Goal: Task Accomplishment & Management: Complete application form

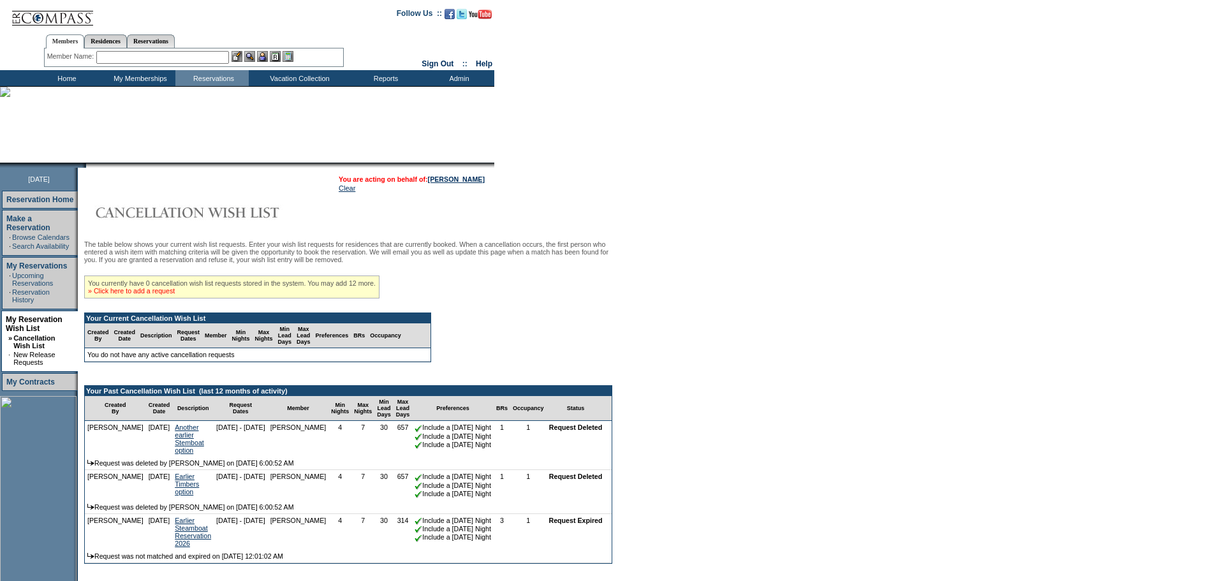
click at [124, 295] on link "» Click here to add a request" at bounding box center [131, 291] width 87 height 8
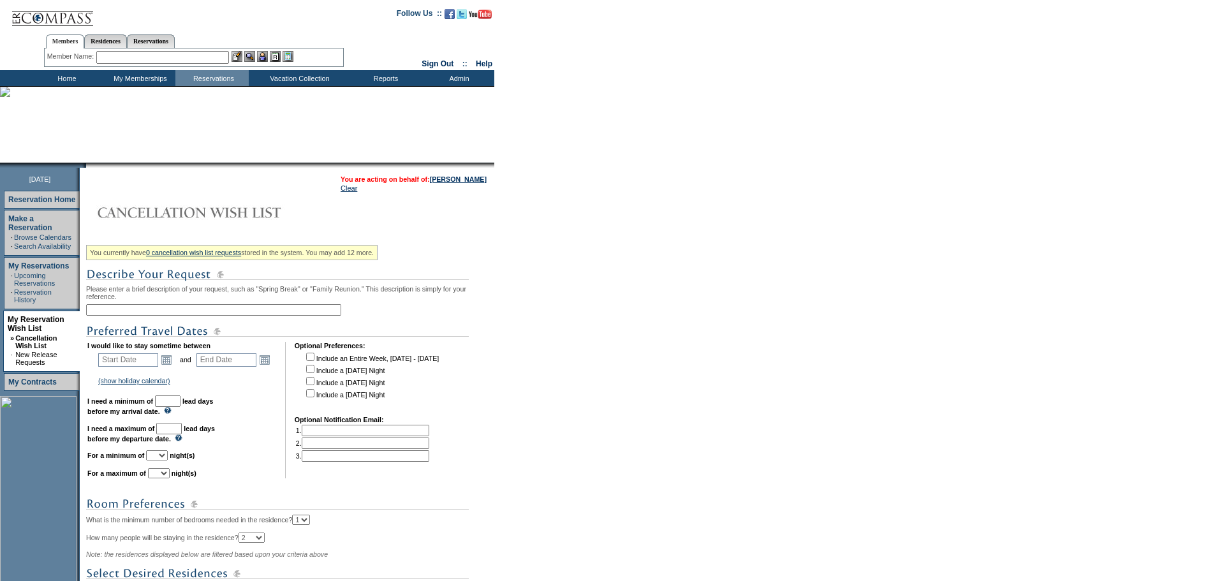
click at [280, 311] on input "text" at bounding box center [213, 309] width 255 height 11
type input "Tuscany 2027"
click at [170, 367] on link "Open the calendar popup." at bounding box center [166, 360] width 14 height 14
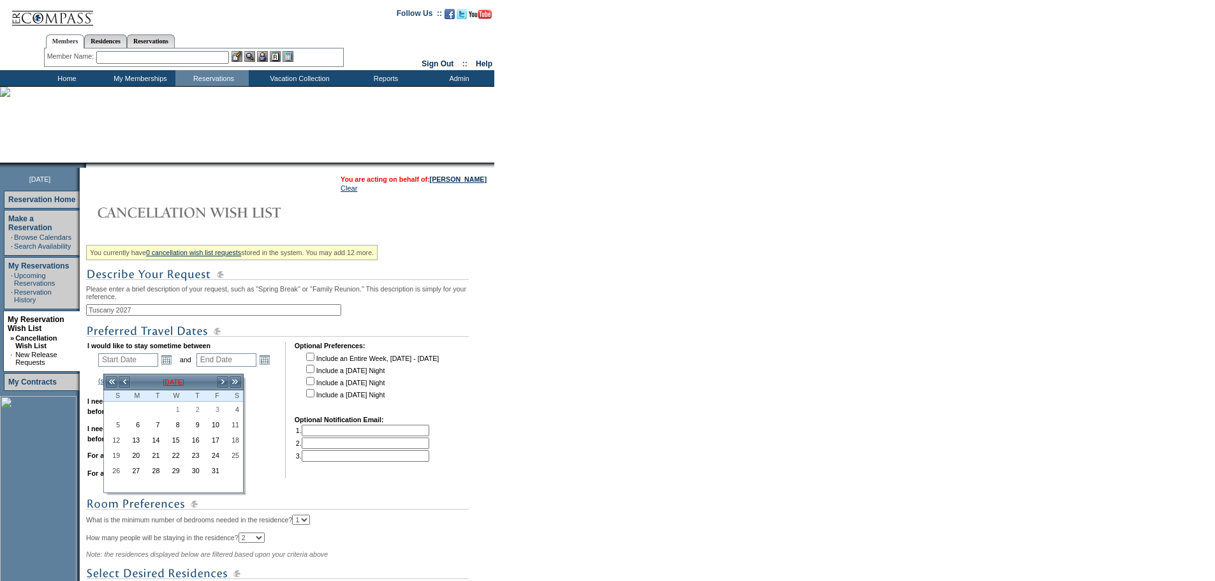
click at [164, 386] on td "October 2025" at bounding box center [173, 382] width 85 height 14
click at [171, 451] on link "Sep" at bounding box center [180, 449] width 29 height 10
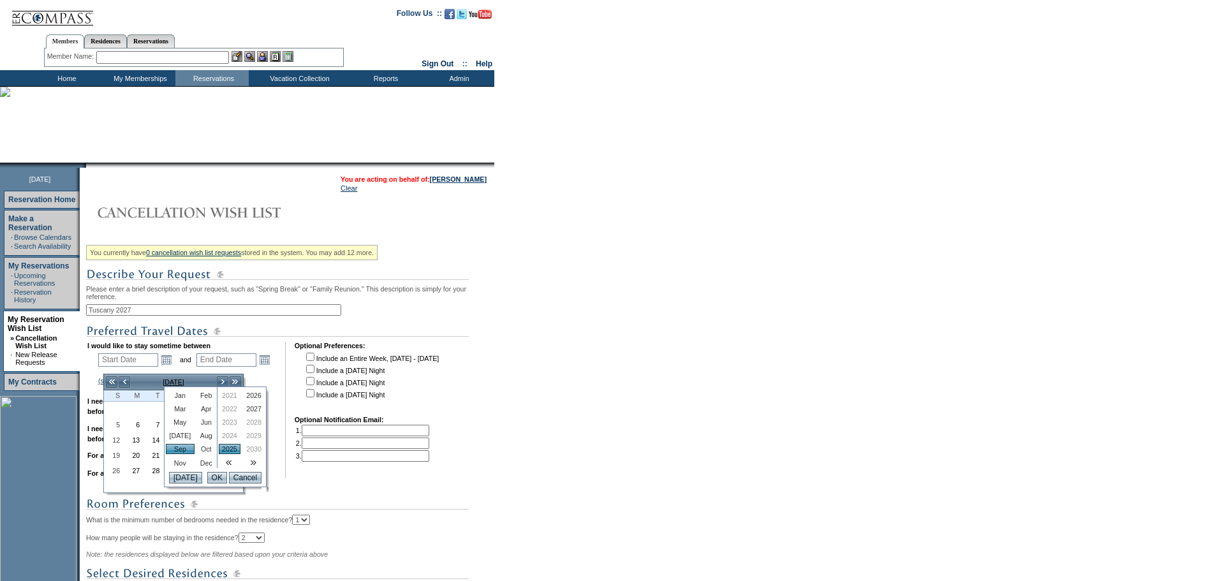
click at [248, 407] on link "2027" at bounding box center [254, 409] width 22 height 10
click at [214, 478] on input "OK" at bounding box center [217, 477] width 20 height 11
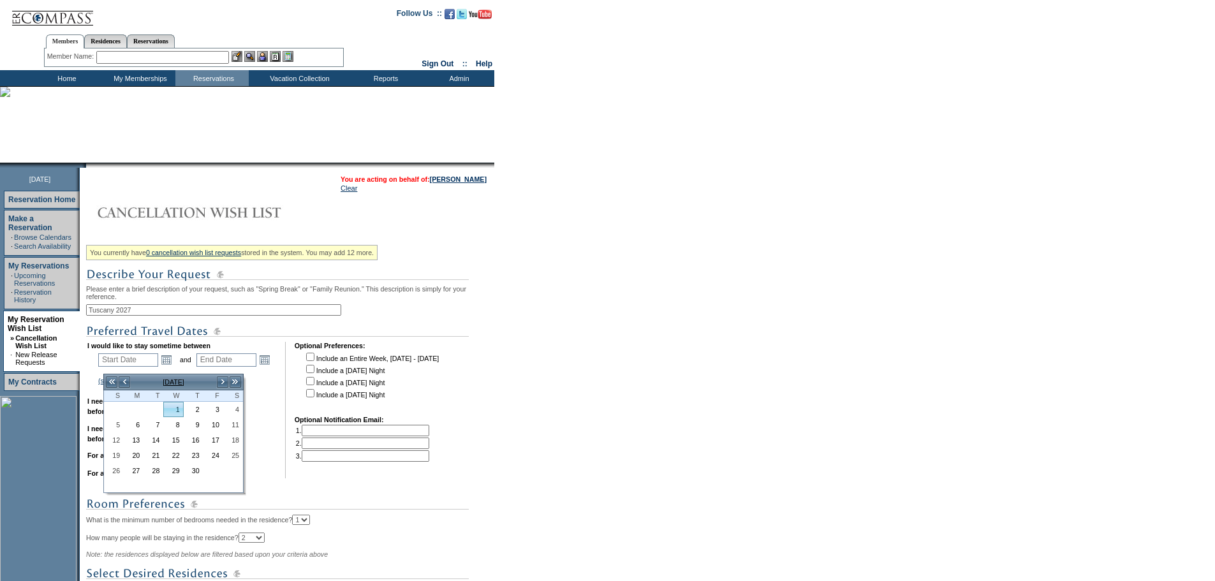
click at [178, 407] on link "1" at bounding box center [173, 409] width 18 height 14
type input "2027-09-01"
type input "2027-09-02"
type input "9/1/2027"
type input "9/2/2027"
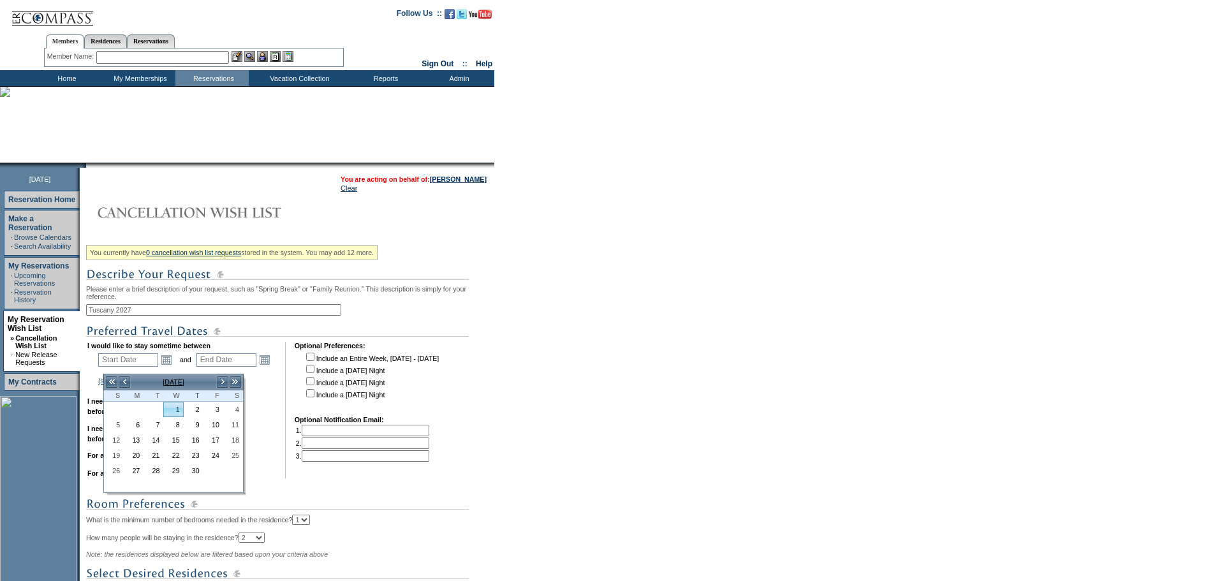
type input "702"
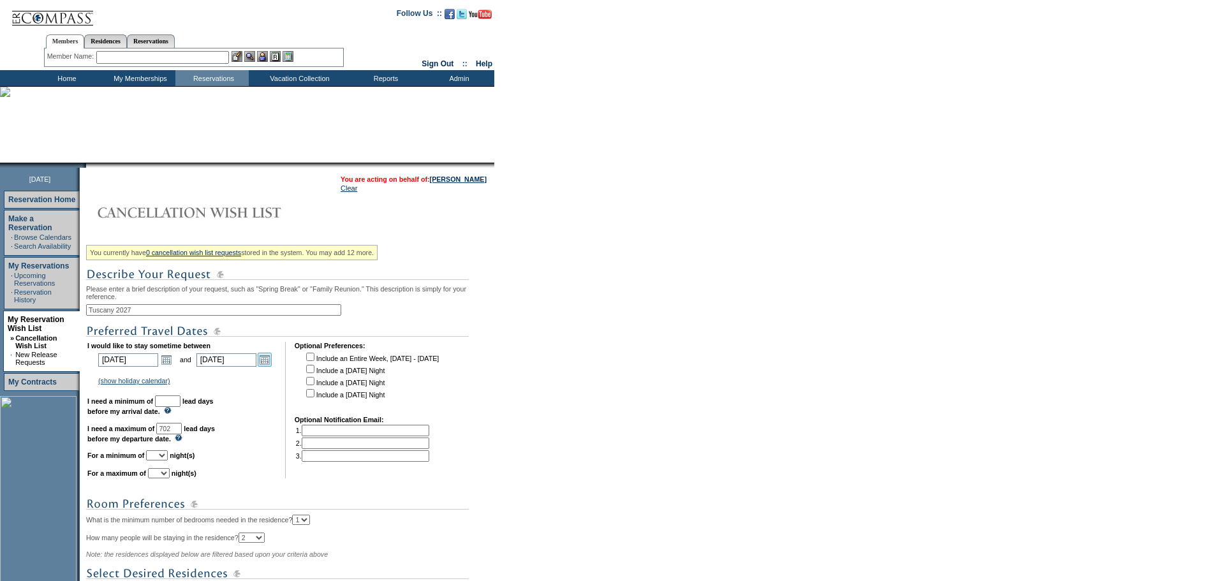
drag, startPoint x: 268, startPoint y: 362, endPoint x: 267, endPoint y: 392, distance: 30.0
click at [269, 362] on link "Open the calendar popup." at bounding box center [265, 360] width 14 height 14
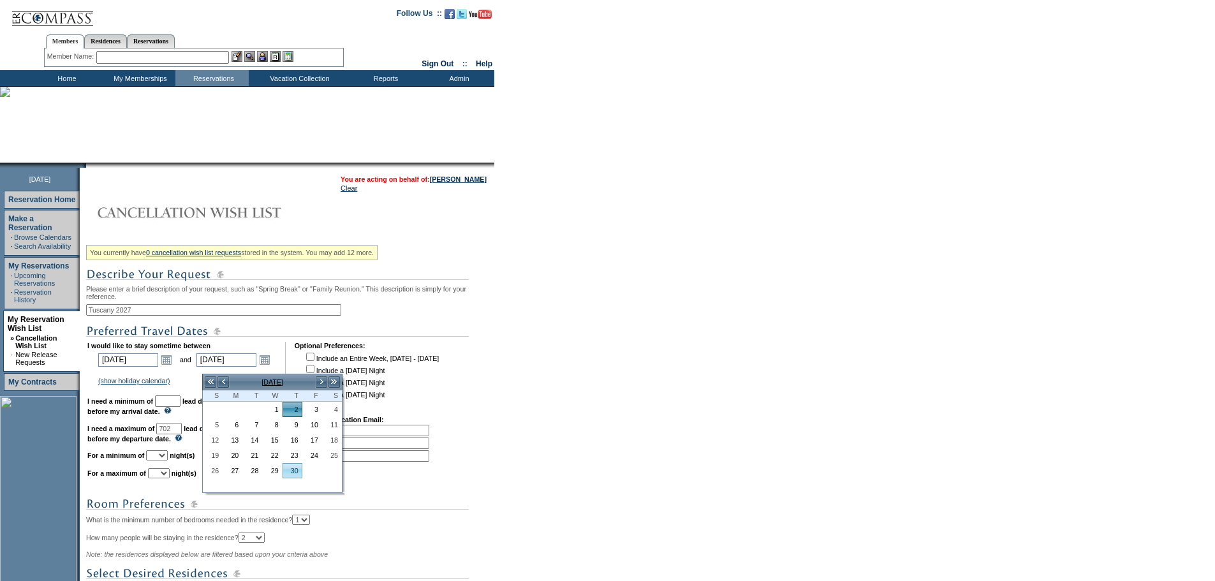
click at [295, 463] on td "23" at bounding box center [292, 455] width 20 height 15
type input "2027-09-23"
type input "9/23/2027"
type input "723"
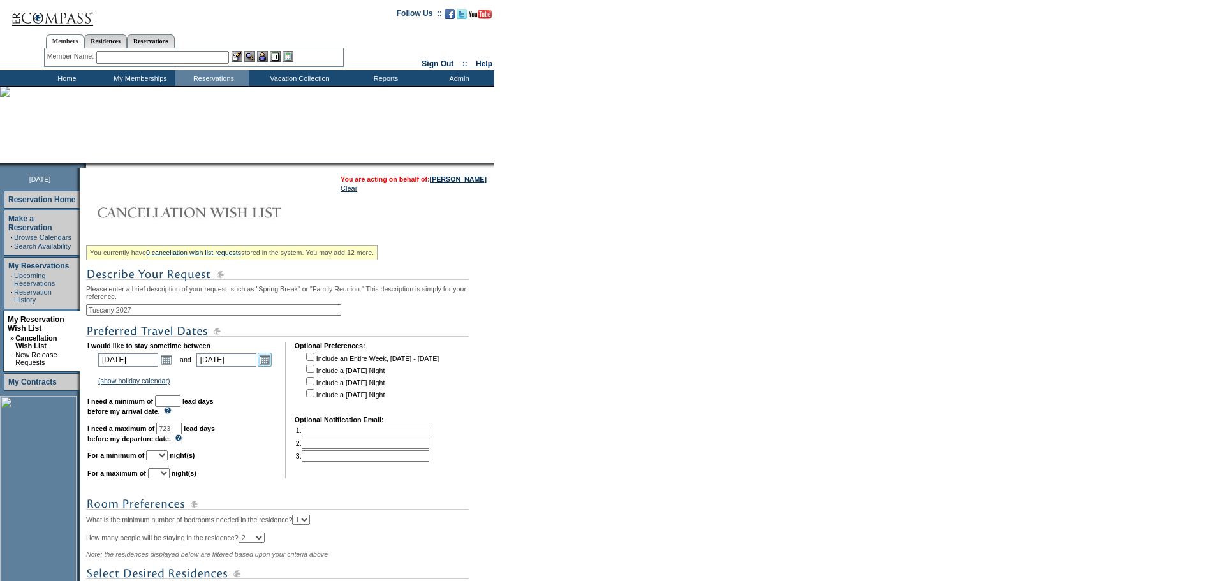
click at [274, 359] on td "2027-09-23 9/23/2027 Open the calendar popup. << < September 2027 > >> S M T W …" at bounding box center [234, 360] width 80 height 18
click at [272, 365] on link "Open the calendar popup." at bounding box center [265, 360] width 14 height 14
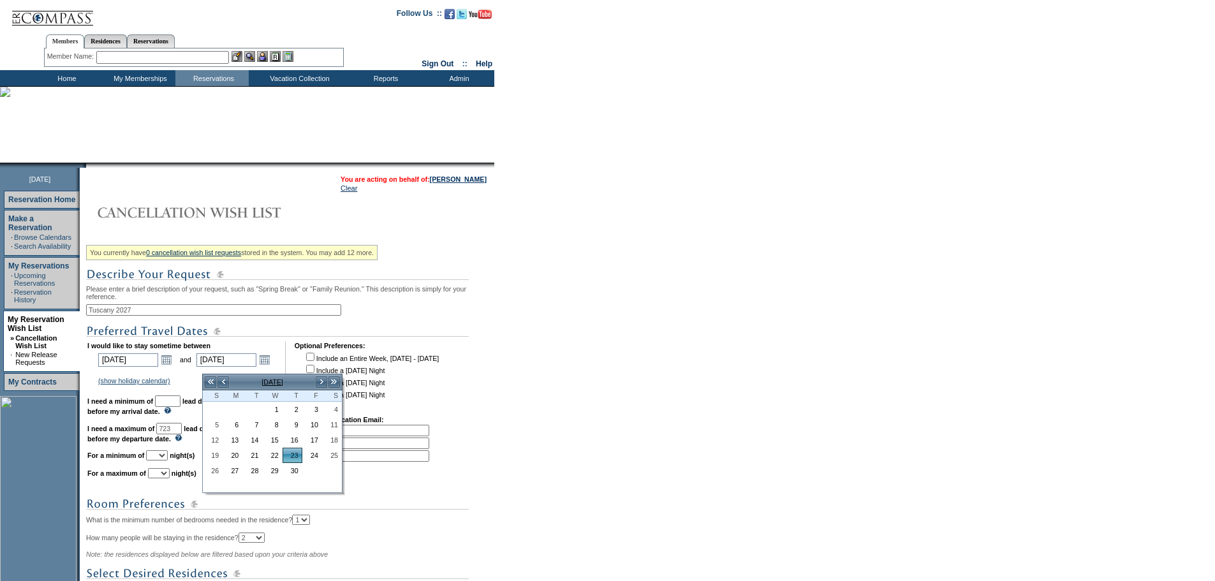
click at [293, 479] on td at bounding box center [292, 485] width 20 height 14
click at [292, 471] on link "30" at bounding box center [292, 471] width 18 height 14
type input "2027-09-30"
type input "9/30/2027"
type input "730"
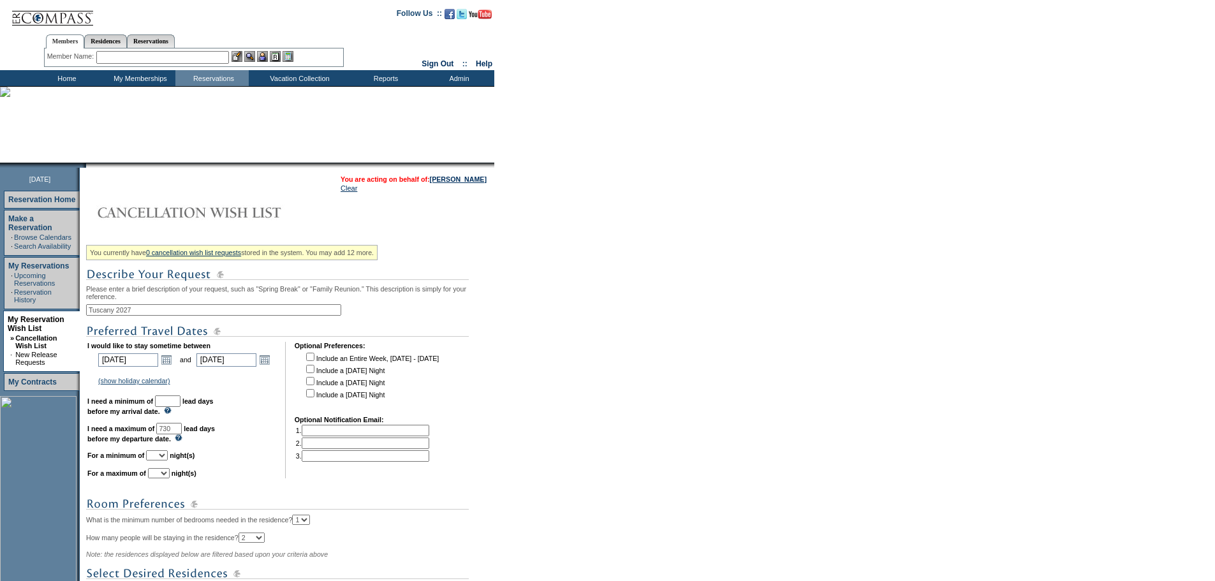
click at [180, 407] on input "text" at bounding box center [168, 400] width 26 height 11
type input "30"
click at [179, 461] on td "I would like to stay sometime between 2027-09-01 9/1/2027 Open the calendar pop…" at bounding box center [181, 410] width 189 height 136
click at [168, 460] on select "1 2 3 4 5 6 7 8 9 10 11 12 13 14" at bounding box center [157, 455] width 22 height 10
select select "7"
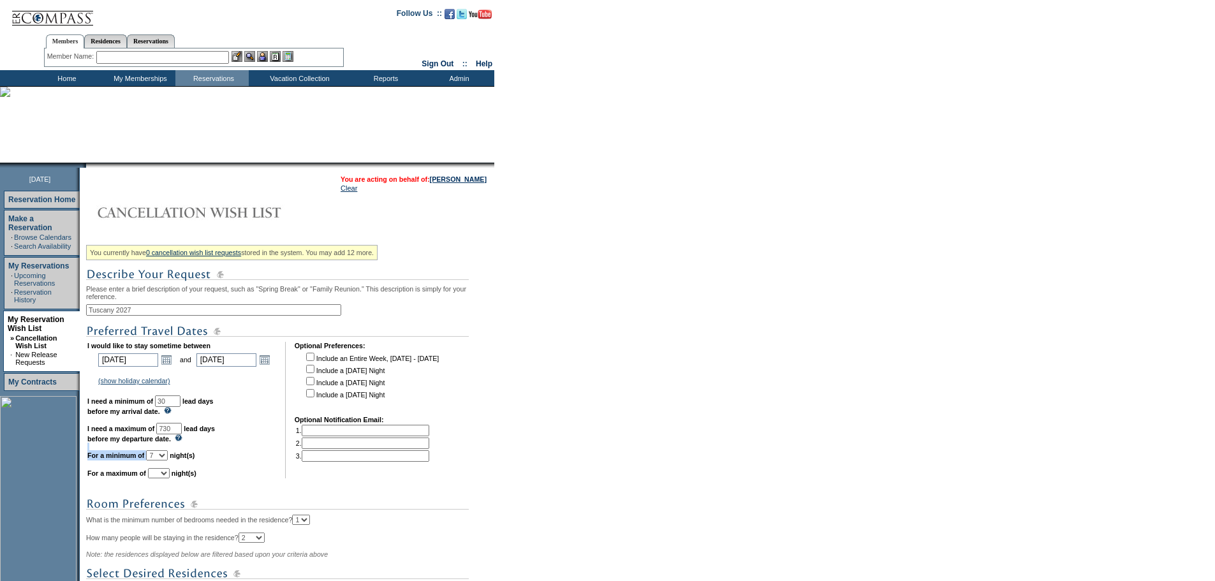
click at [162, 460] on select "1 2 3 4 5 6 7 8 9 10 11 12 13 14" at bounding box center [157, 455] width 22 height 10
click at [170, 478] on select "1 2 3 4 5 6 7 8 9 10 11 12 13 14" at bounding box center [159, 473] width 22 height 10
select select "7"
click at [164, 478] on select "1 2 3 4 5 6 7 8 9 10 11 12 13 14" at bounding box center [159, 473] width 22 height 10
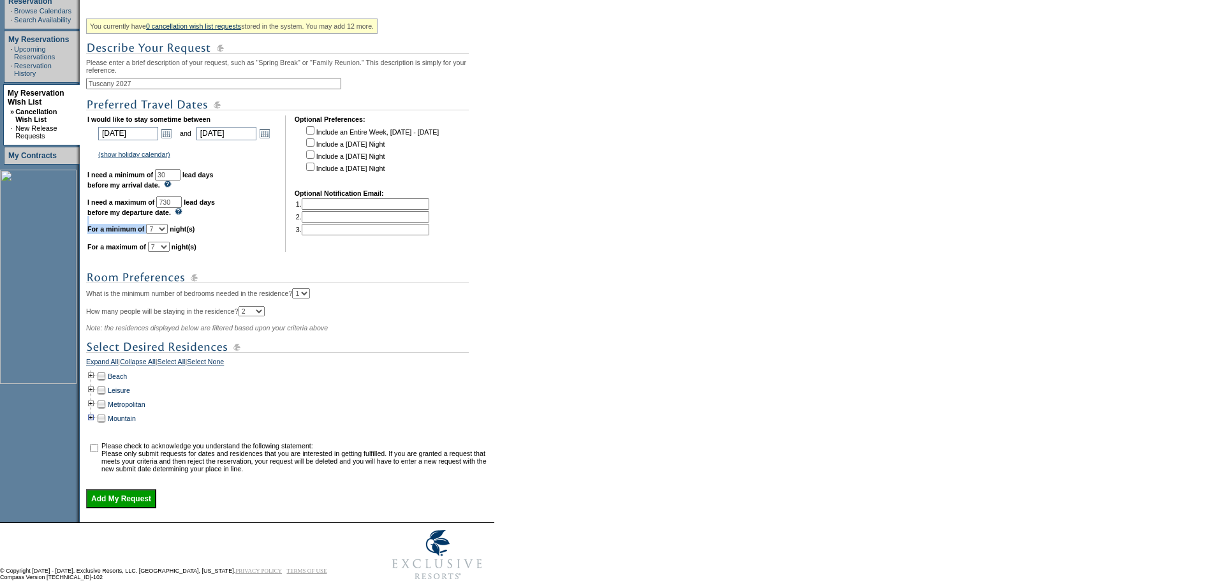
scroll to position [275, 0]
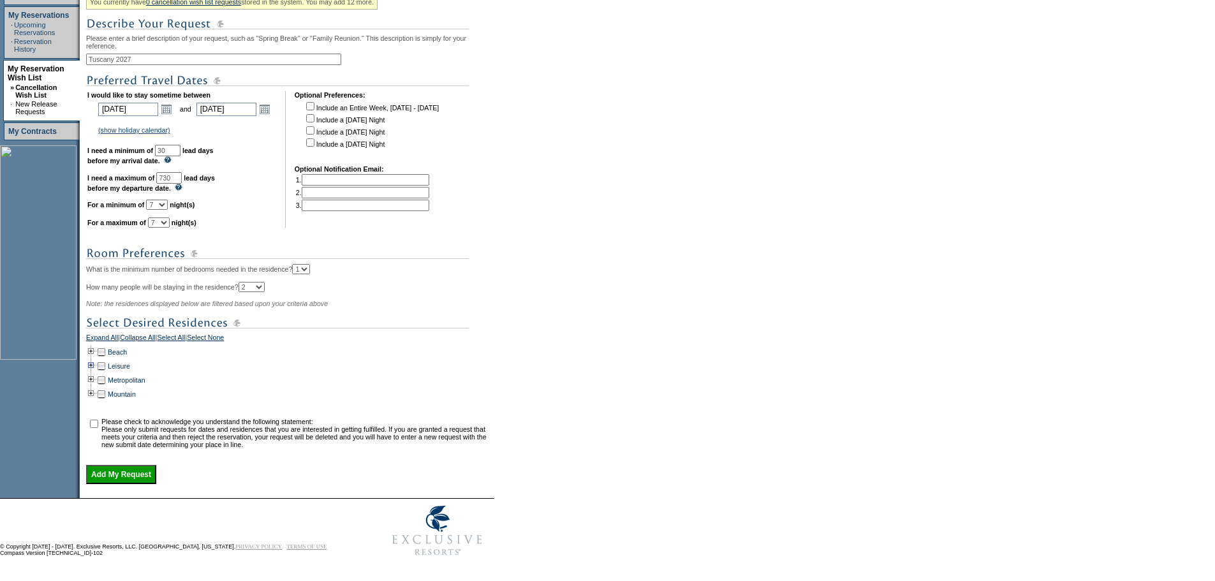
click at [96, 359] on td at bounding box center [91, 366] width 10 height 14
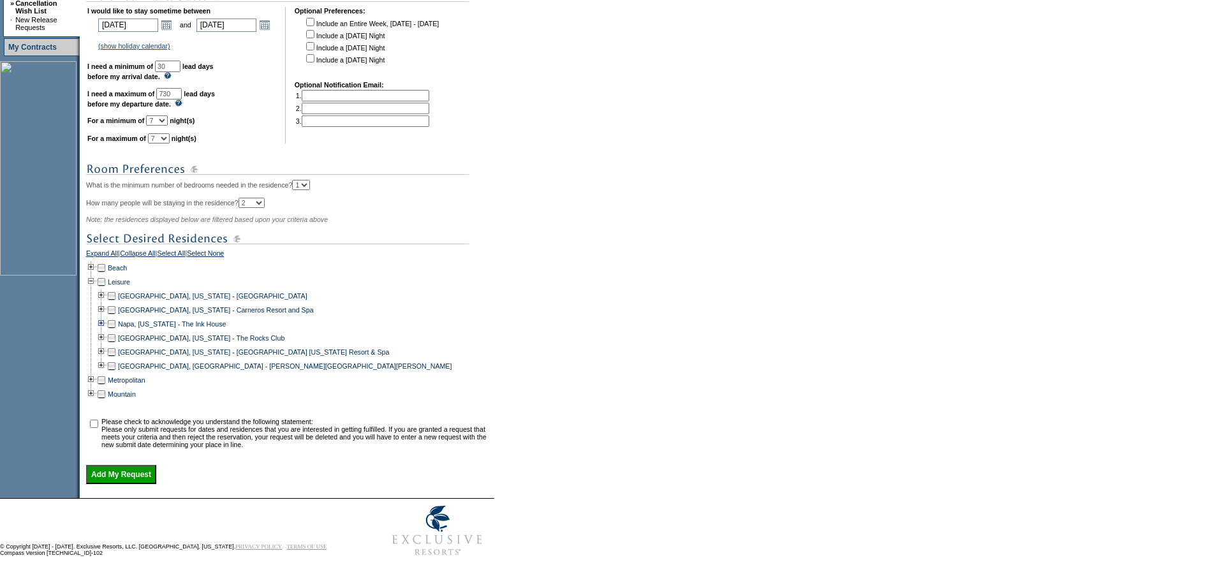
scroll to position [360, 0]
click at [112, 360] on td at bounding box center [111, 366] width 10 height 14
click at [98, 420] on input "checkbox" at bounding box center [94, 424] width 8 height 8
checkbox input "true"
click at [114, 471] on input "Add My Request" at bounding box center [121, 474] width 70 height 19
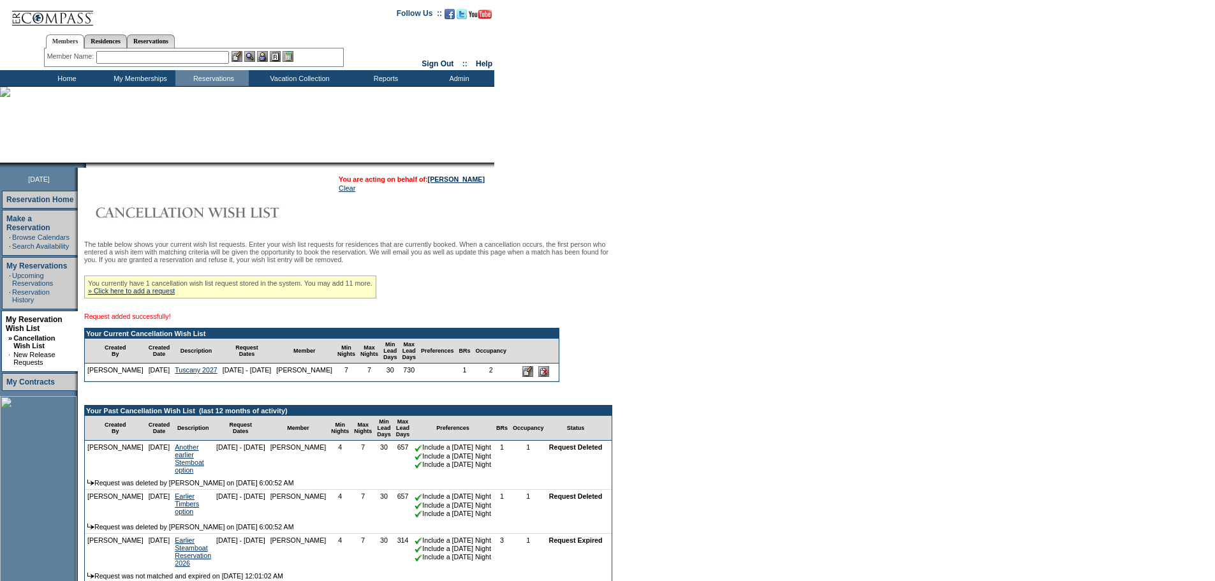
click at [170, 61] on input "text" at bounding box center [162, 57] width 133 height 13
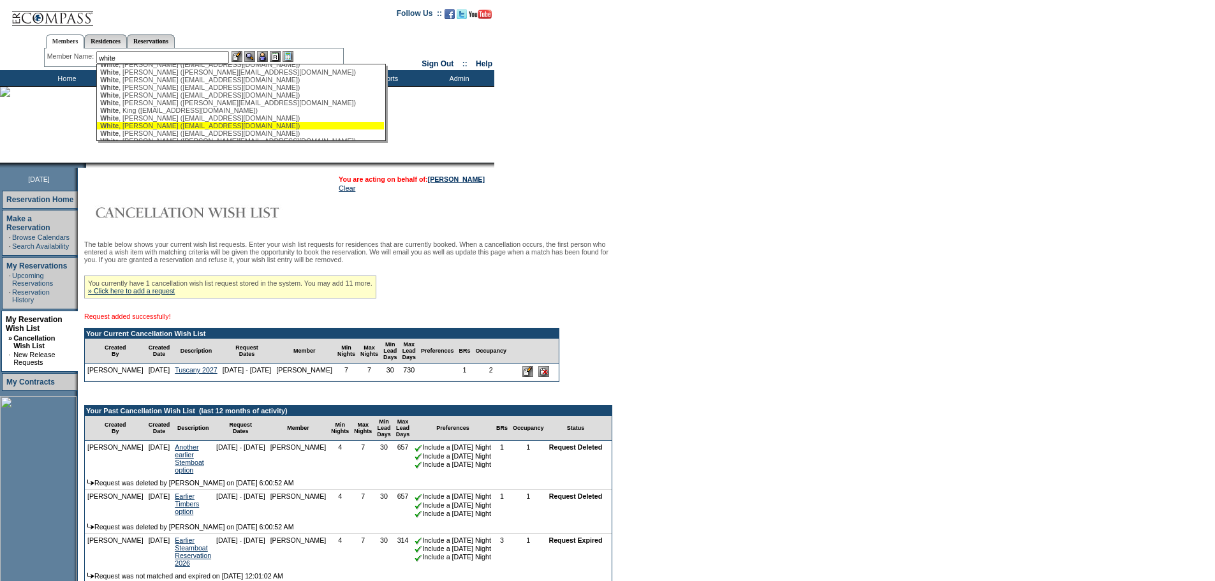
scroll to position [128, 0]
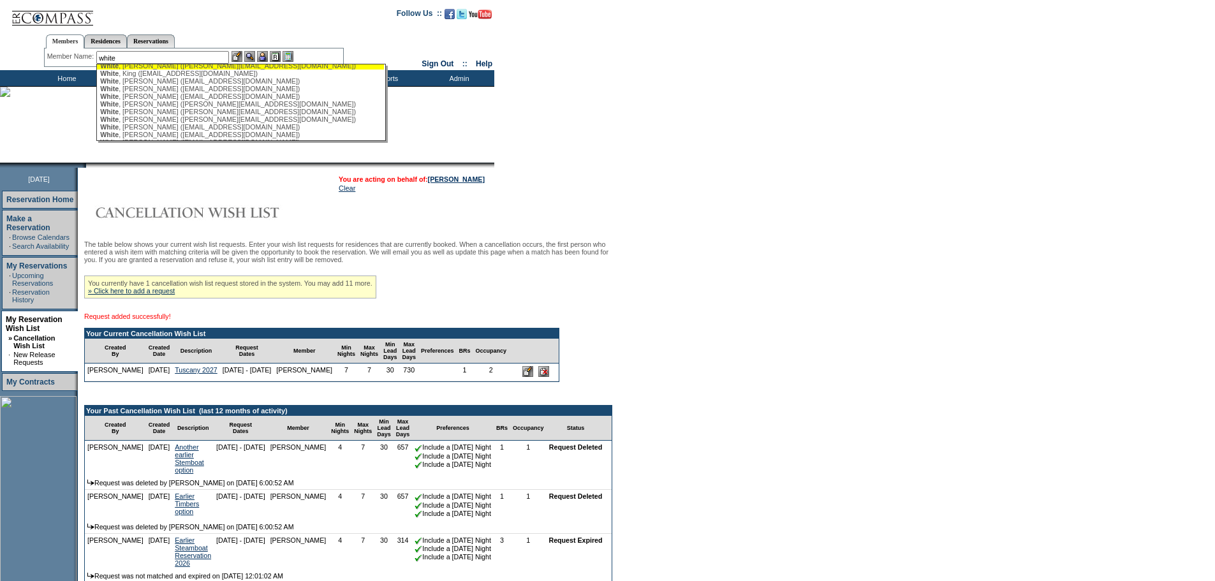
drag, startPoint x: 178, startPoint y: 71, endPoint x: 209, endPoint y: 68, distance: 30.8
click at [179, 70] on div "White , Ken (ken.white@nmrk.com)" at bounding box center [240, 66] width 281 height 8
type input "White, Ken (ken.white@nmrk.com)"
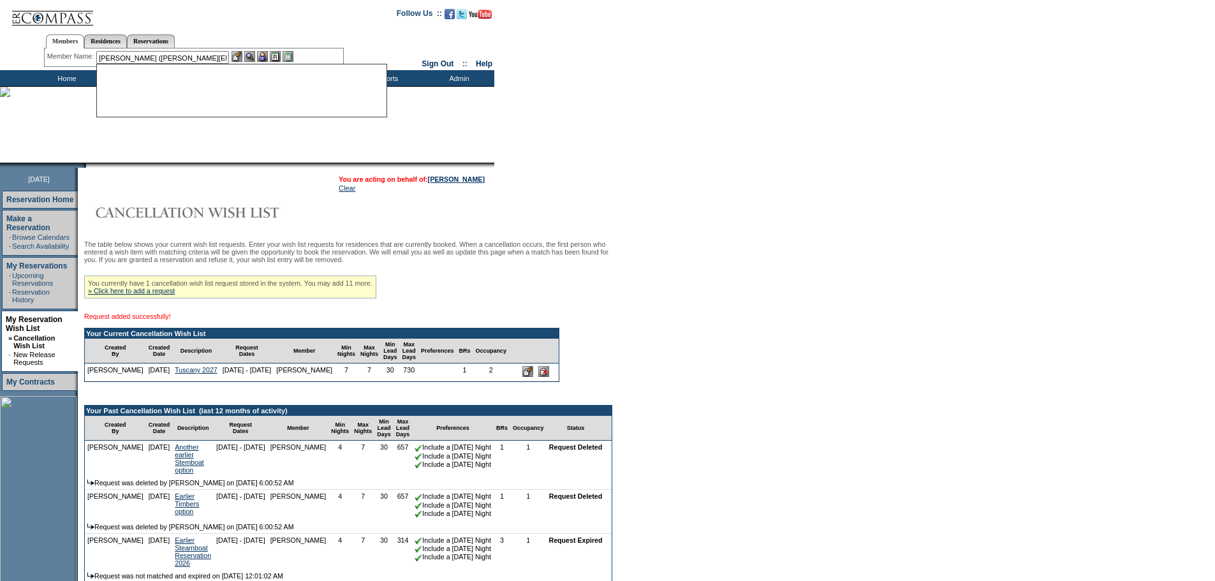
scroll to position [0, 0]
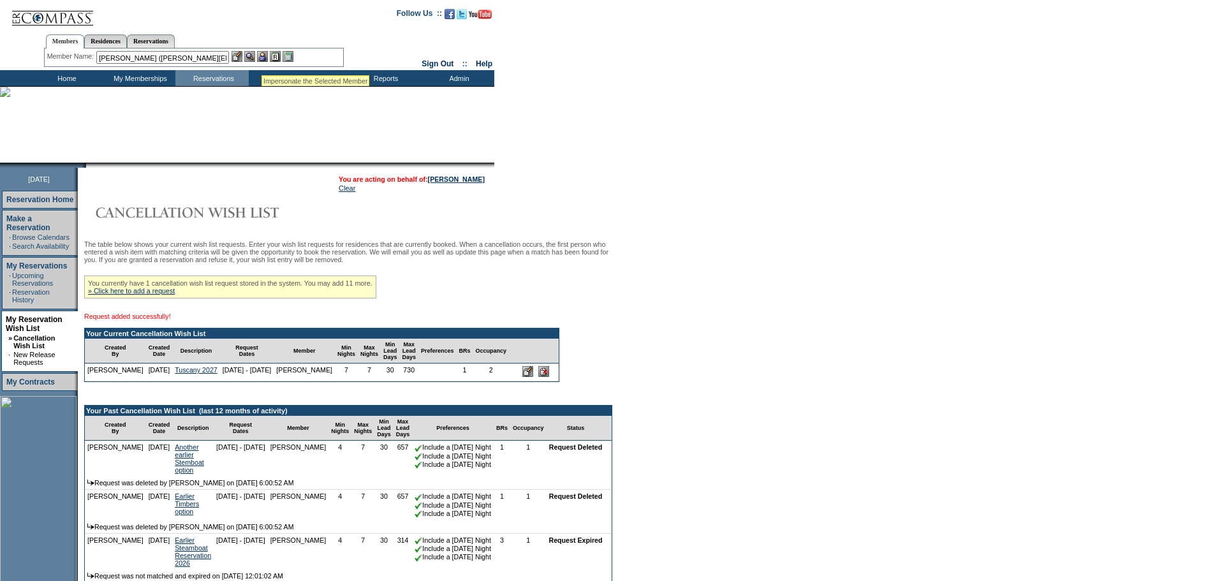
click at [263, 59] on img at bounding box center [262, 56] width 11 height 11
click at [255, 54] on img at bounding box center [249, 56] width 11 height 11
